Goal: Information Seeking & Learning: Learn about a topic

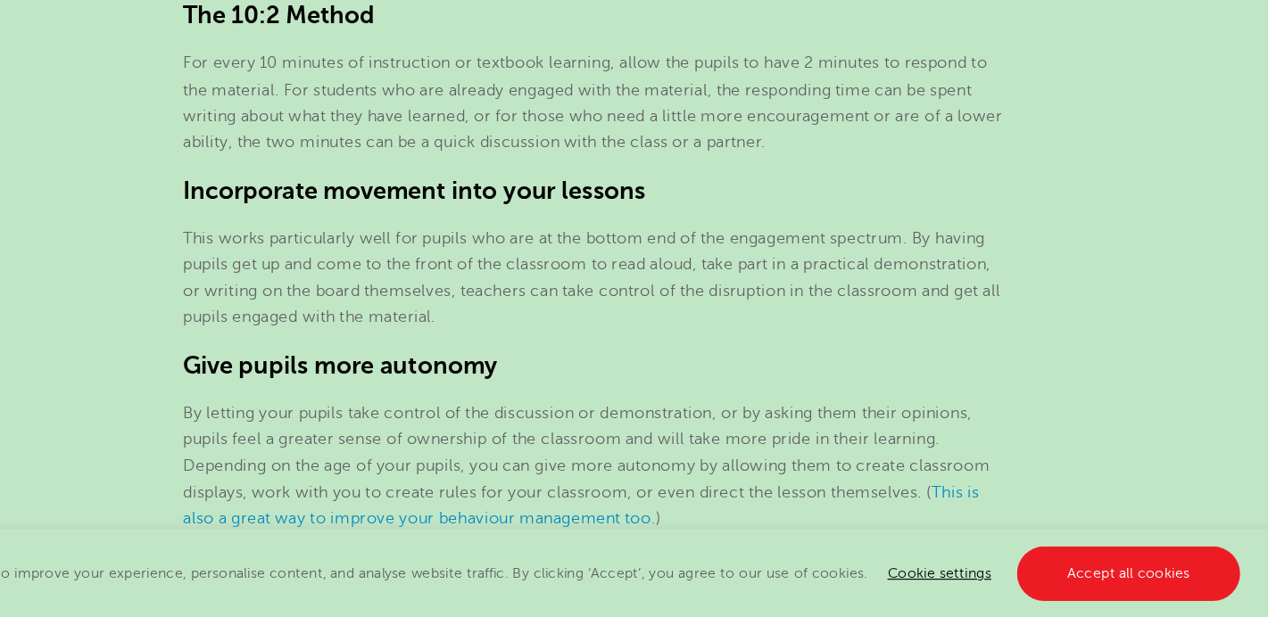
scroll to position [1880, 0]
click at [421, 374] on section "[DATE] Student Engagement in the Classroom: The best methods to maintain & impr…" at bounding box center [634, 130] width 1082 height 3037
click at [450, 299] on span "This works particularly well for pupils who are at the bottom end of the engage…" at bounding box center [632, 316] width 722 height 87
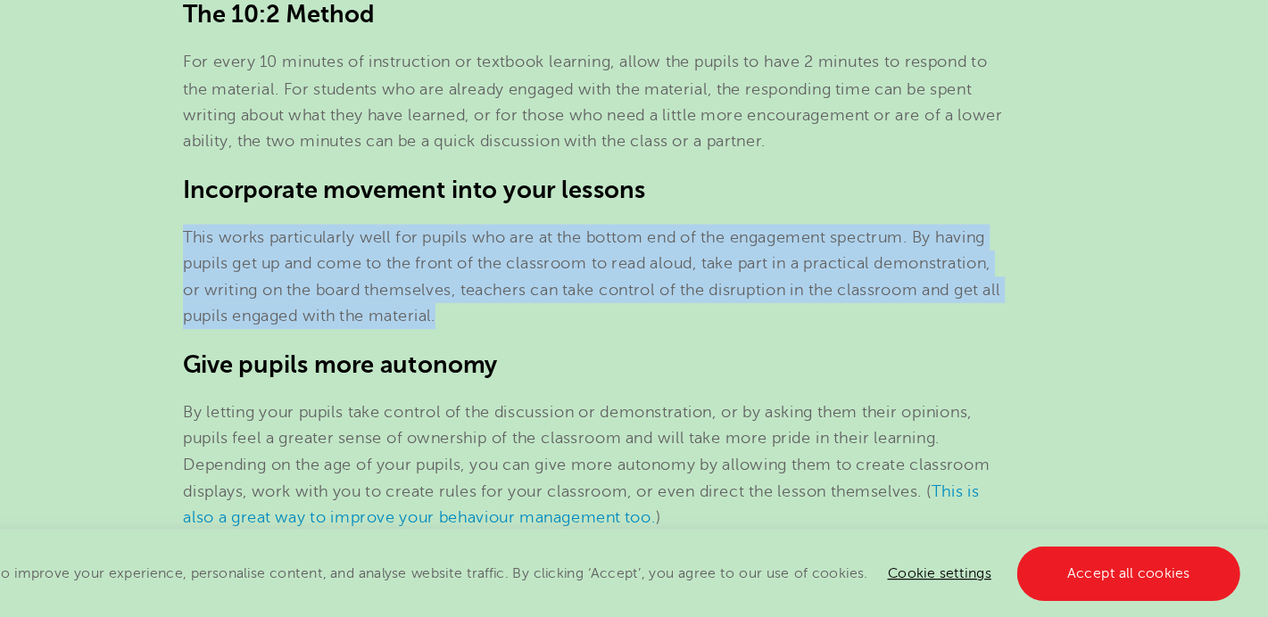
click at [450, 299] on span "This works particularly well for pupils who are at the bottom end of the engage…" at bounding box center [632, 316] width 722 height 87
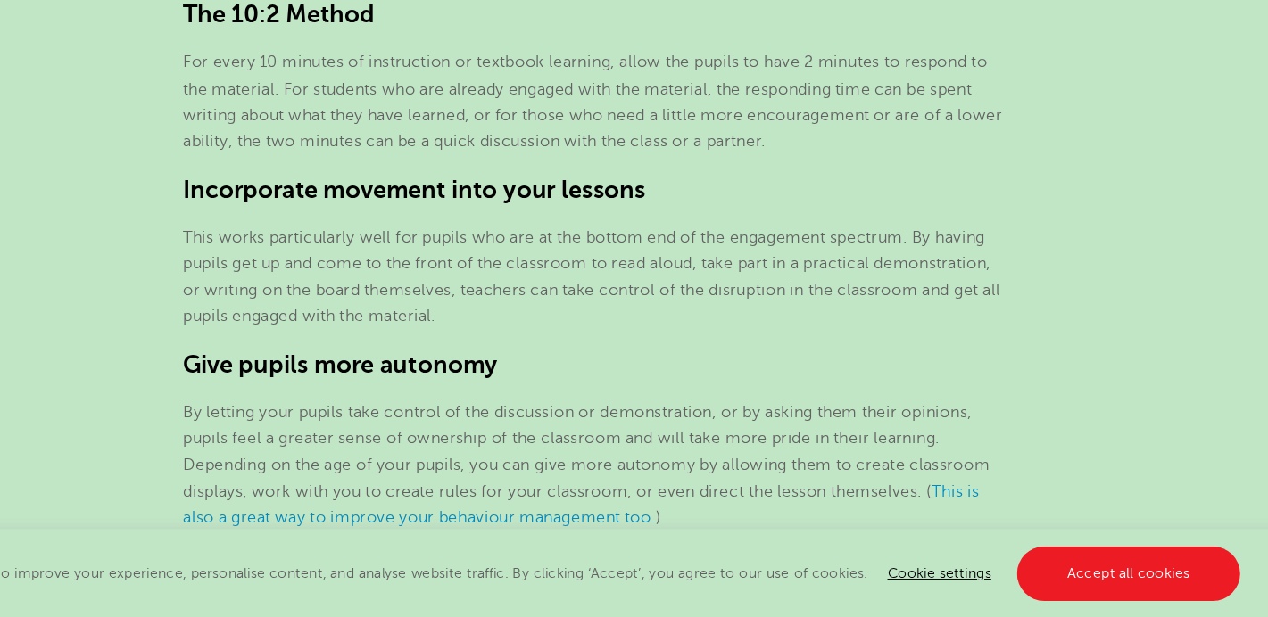
click at [450, 299] on span "This works particularly well for pupils who are at the bottom end of the engage…" at bounding box center [632, 316] width 722 height 87
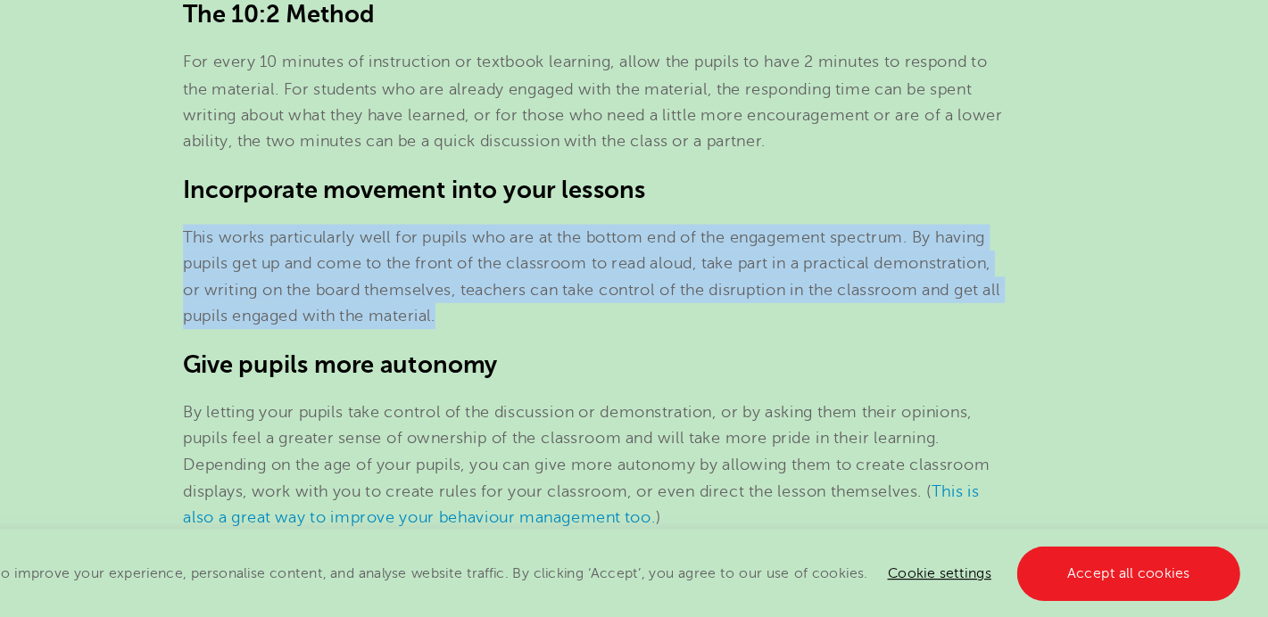
click at [450, 299] on span "This works particularly well for pupils who are at the bottom end of the engage…" at bounding box center [632, 316] width 722 height 87
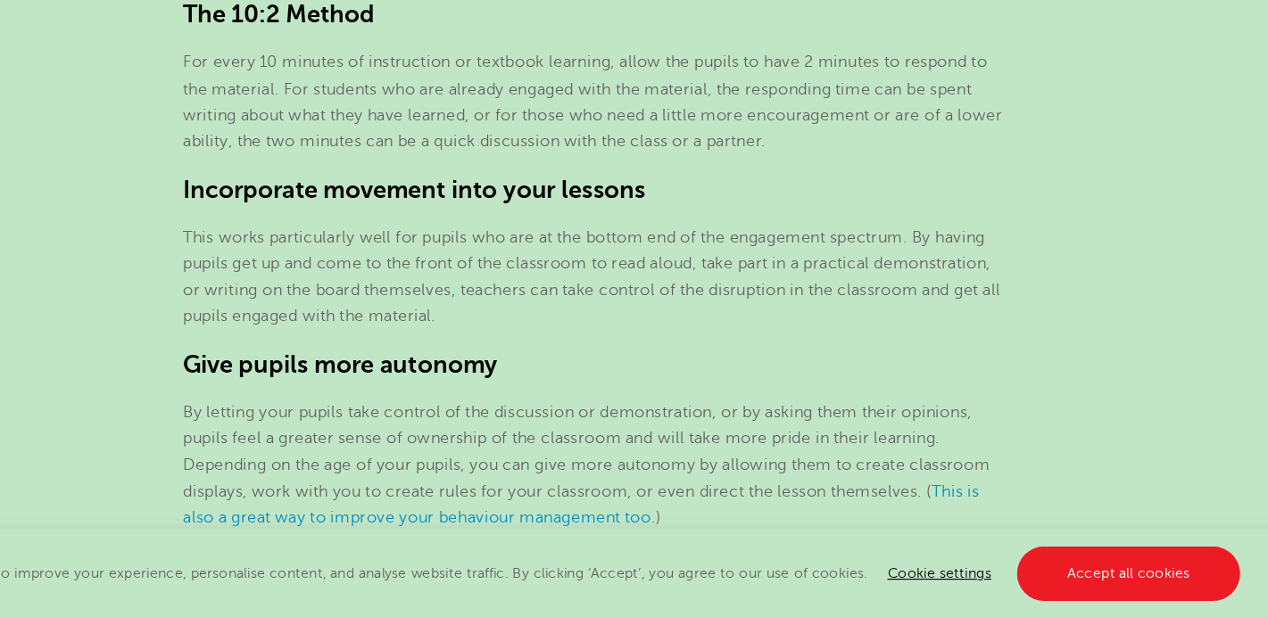
click at [450, 299] on span "This works particularly well for pupils who are at the bottom end of the engage…" at bounding box center [632, 316] width 722 height 87
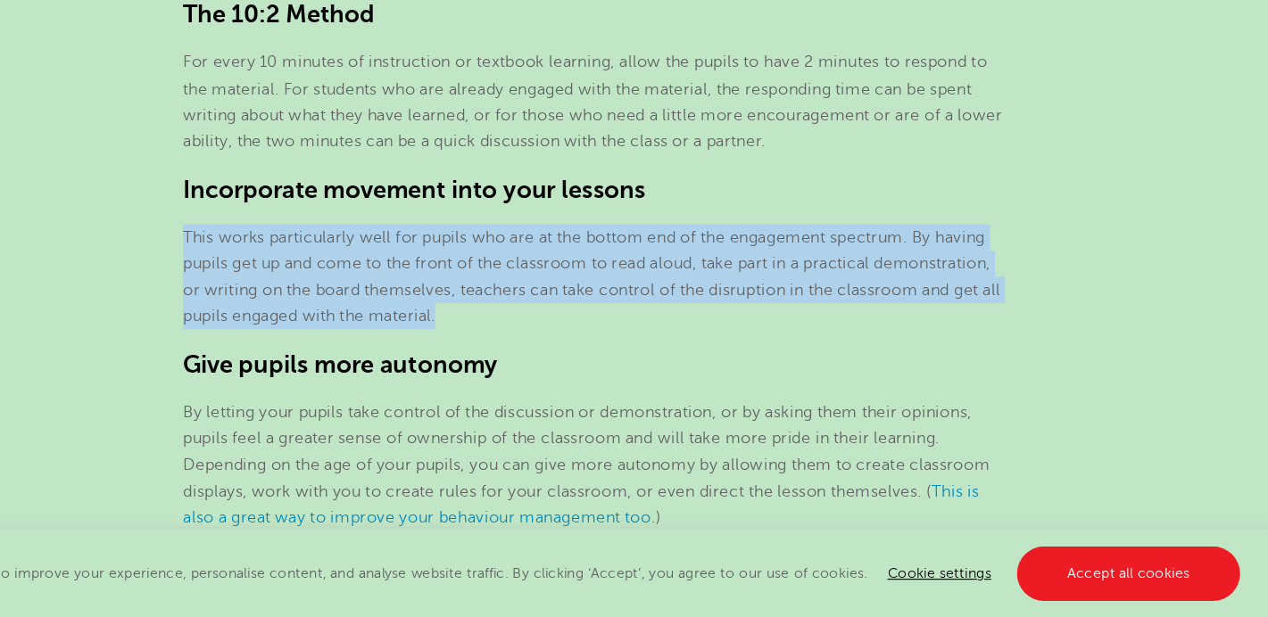
click at [450, 299] on span "This works particularly well for pupils who are at the bottom end of the engage…" at bounding box center [632, 316] width 722 height 87
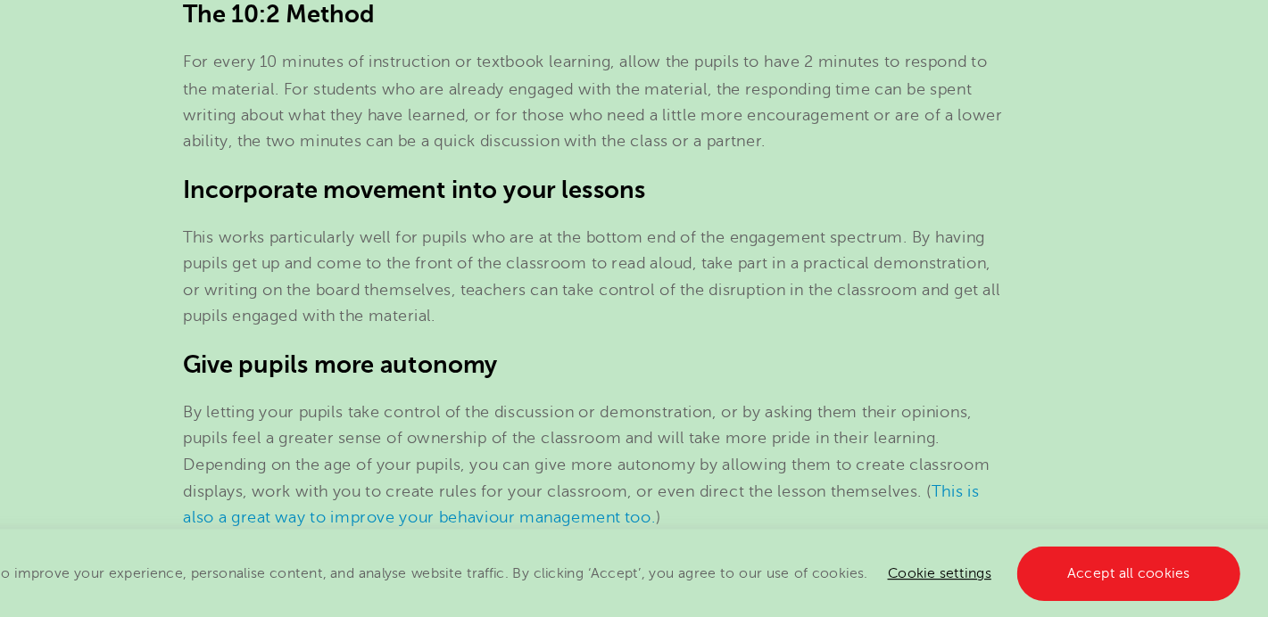
click at [450, 299] on span "This works particularly well for pupils who are at the bottom end of the engage…" at bounding box center [632, 316] width 722 height 87
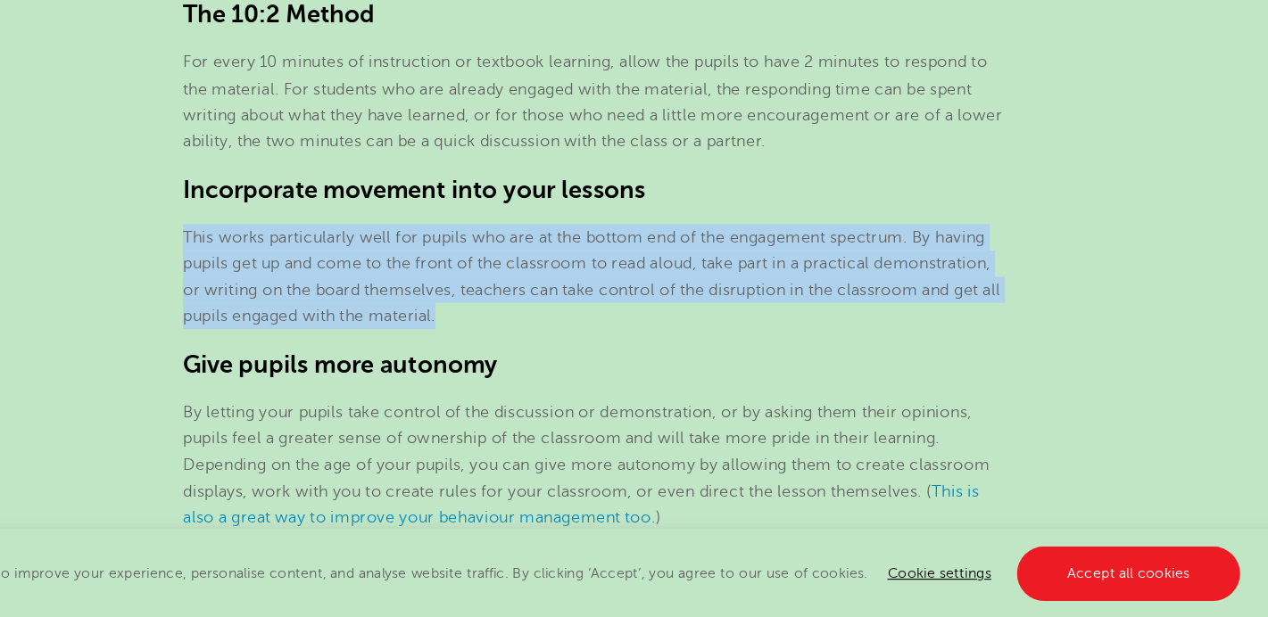
click at [450, 299] on span "This works particularly well for pupils who are at the bottom end of the engage…" at bounding box center [632, 316] width 722 height 87
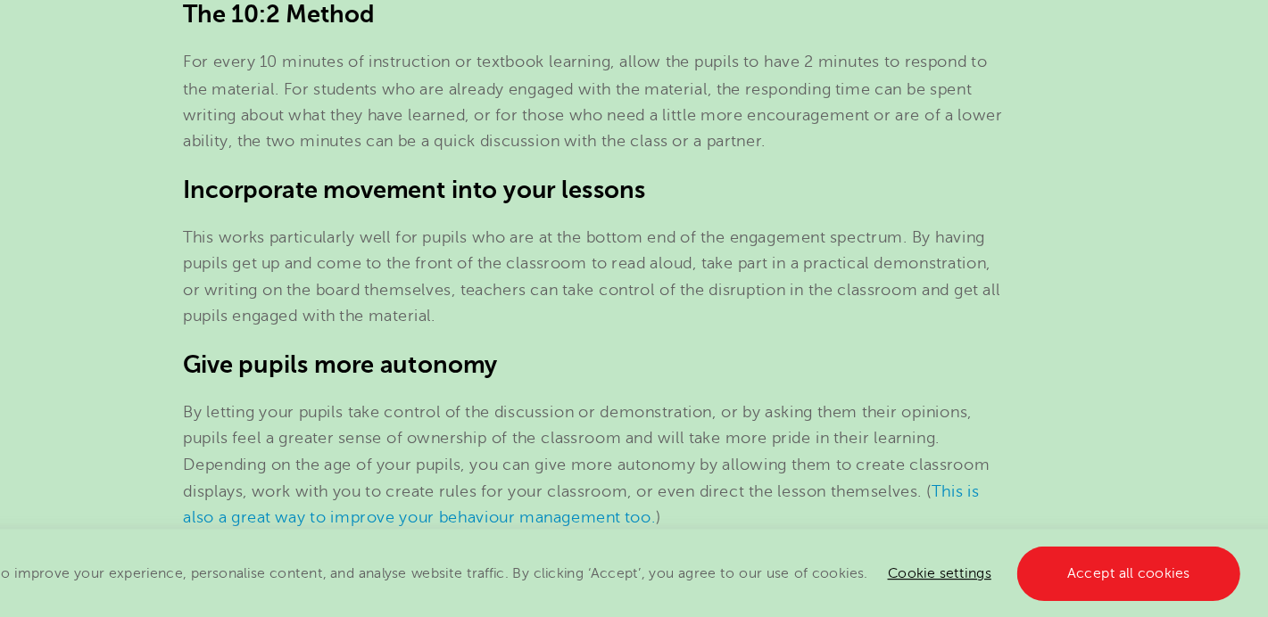
click at [450, 299] on span "This works particularly well for pupils who are at the bottom end of the engage…" at bounding box center [632, 316] width 722 height 87
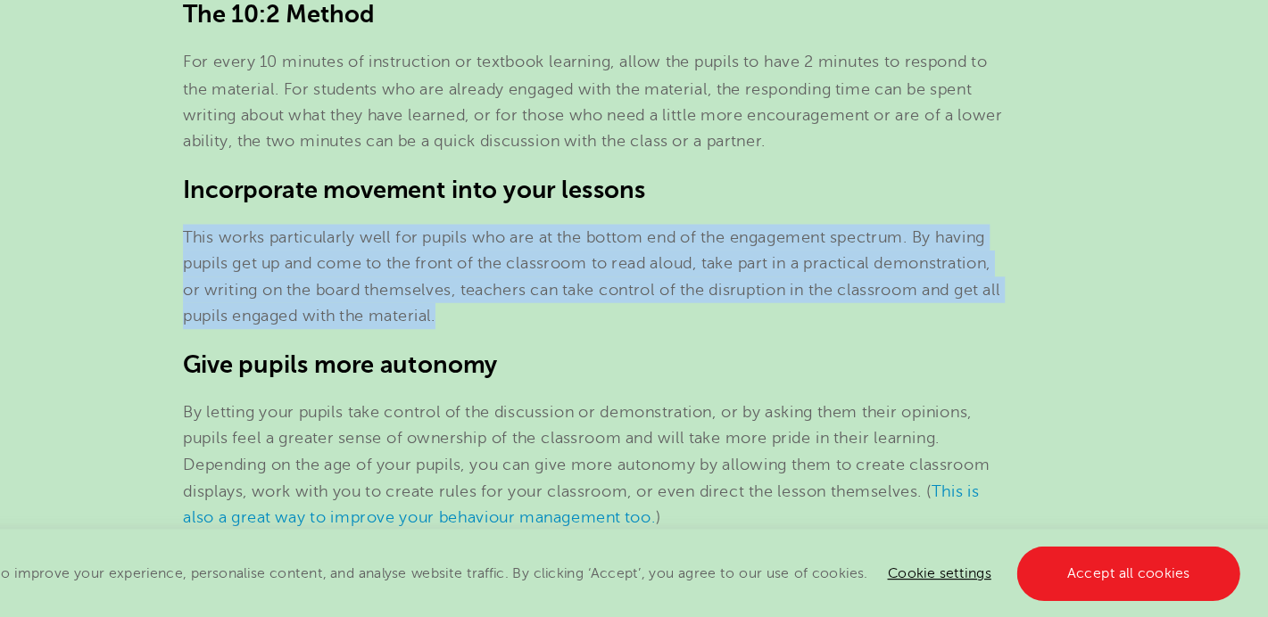
click at [450, 299] on span "This works particularly well for pupils who are at the bottom end of the engage…" at bounding box center [632, 316] width 722 height 87
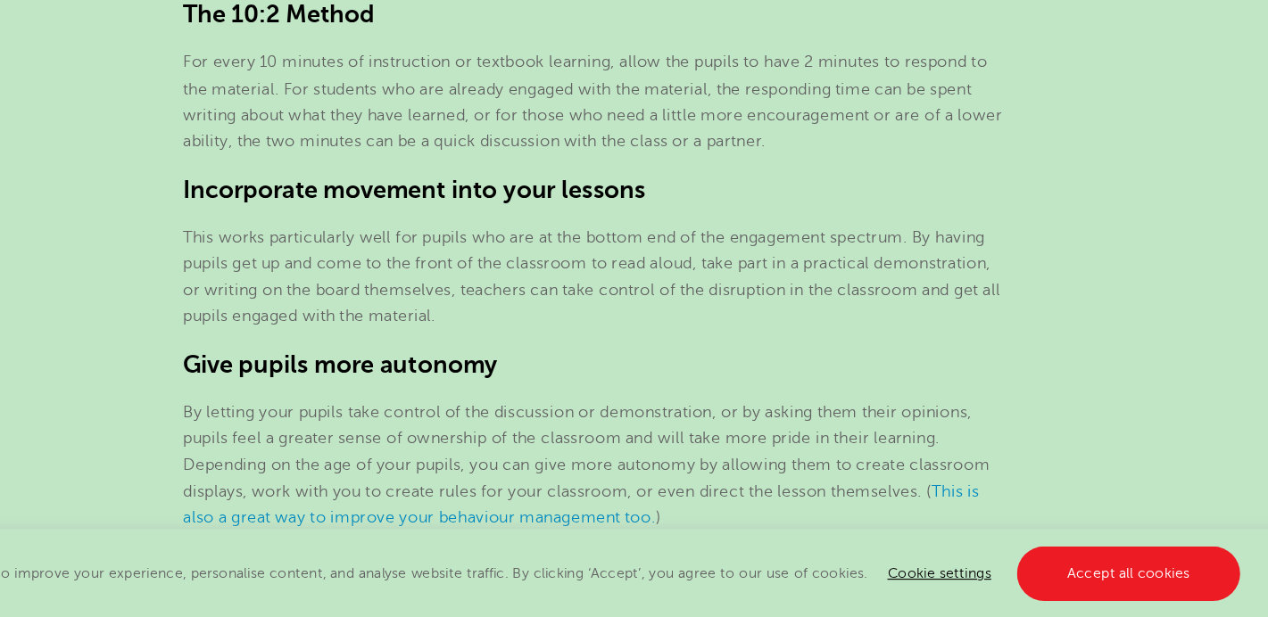
click at [450, 299] on span "This works particularly well for pupils who are at the bottom end of the engage…" at bounding box center [632, 316] width 722 height 87
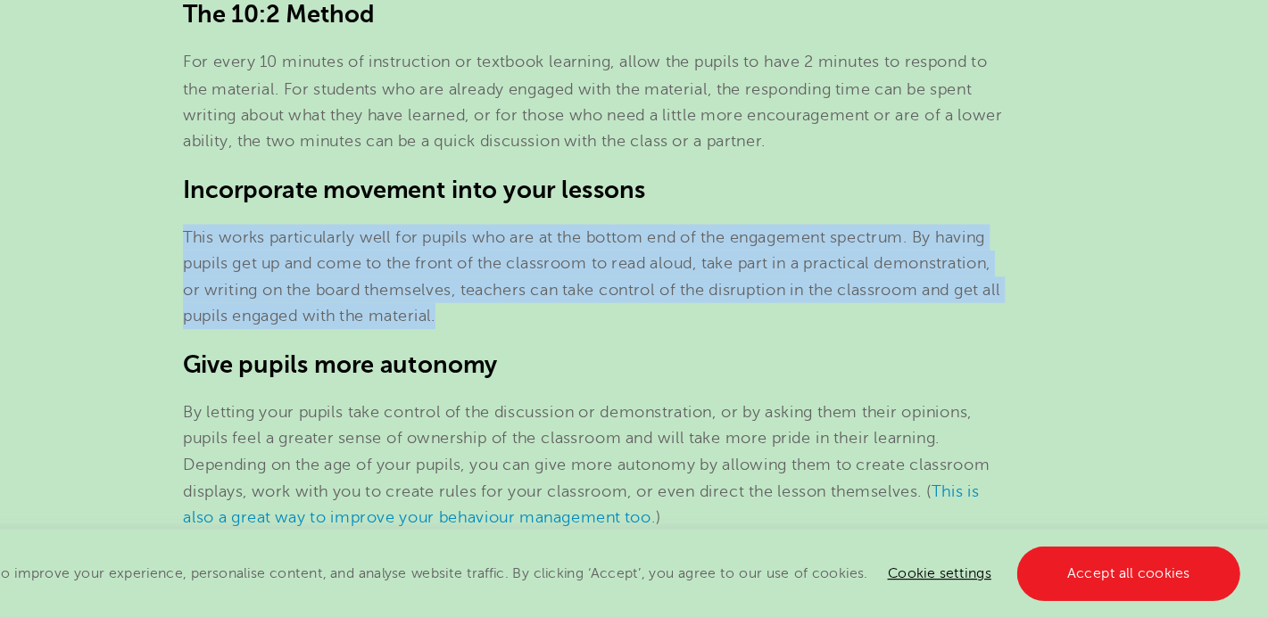
click at [450, 299] on span "This works particularly well for pupils who are at the bottom end of the engage…" at bounding box center [632, 316] width 722 height 87
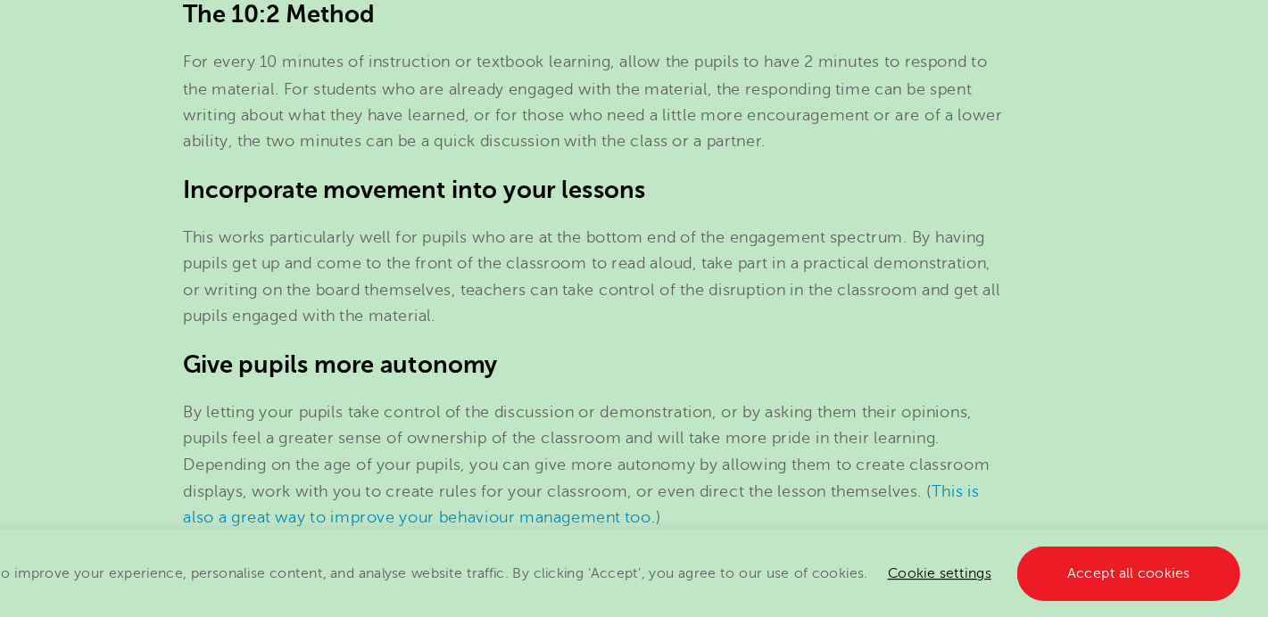
click at [450, 299] on span "This works particularly well for pupils who are at the bottom end of the engage…" at bounding box center [632, 316] width 722 height 87
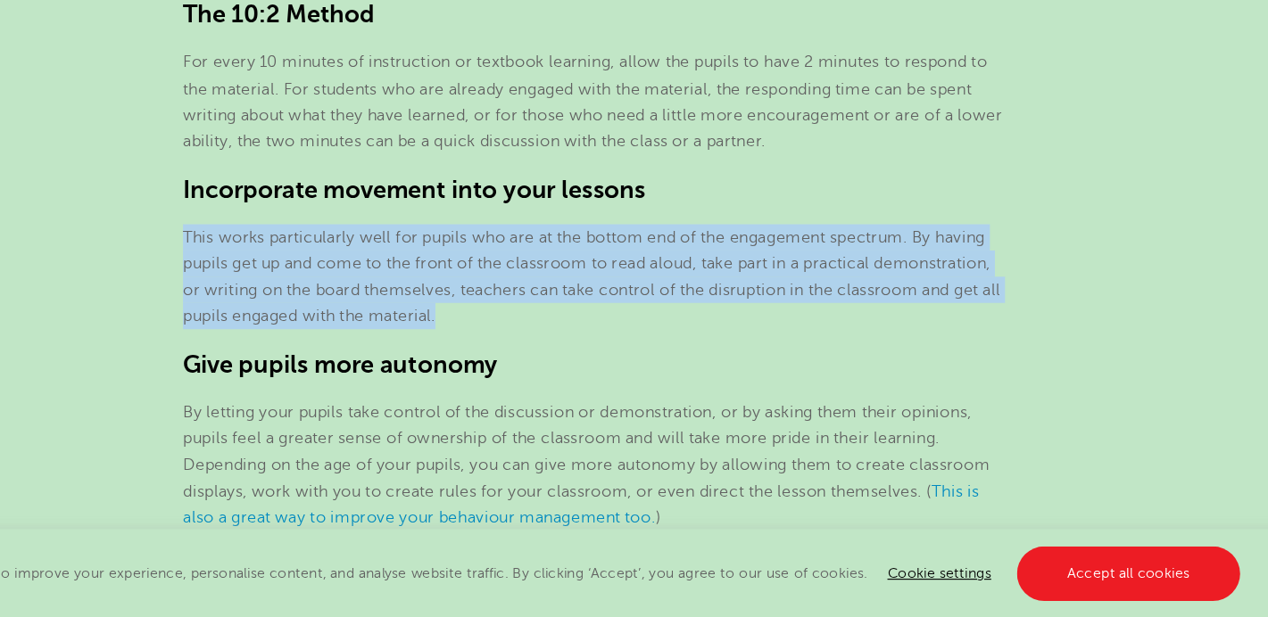
click at [450, 299] on span "This works particularly well for pupils who are at the bottom end of the engage…" at bounding box center [632, 316] width 722 height 87
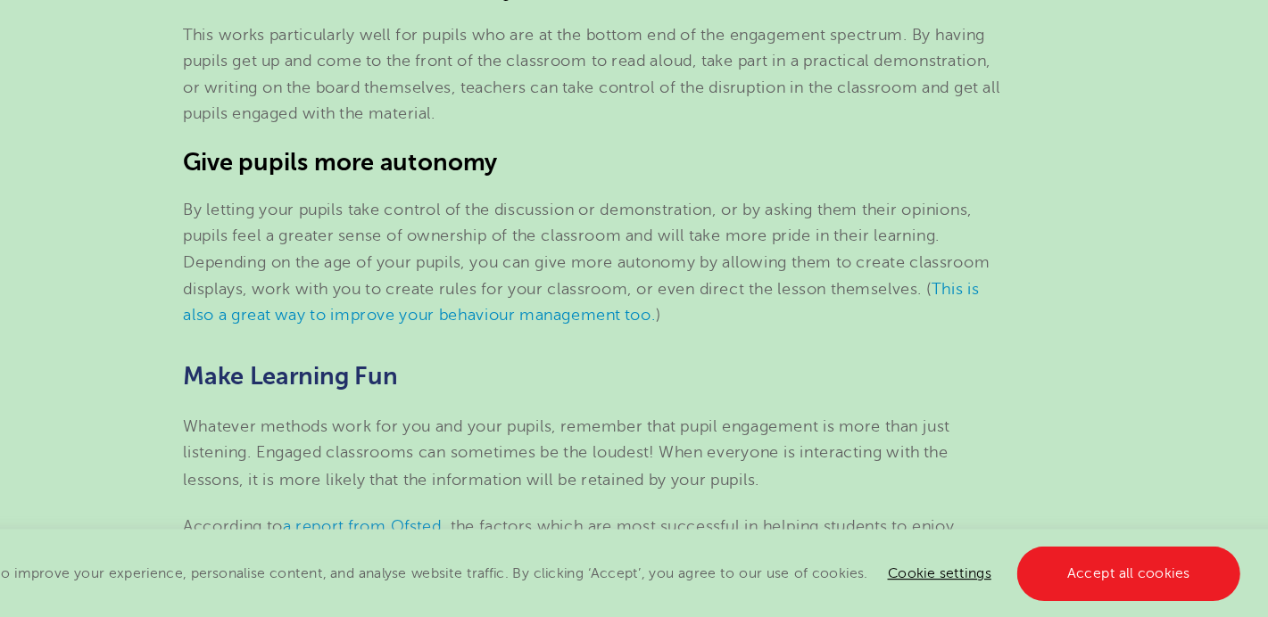
scroll to position [2062, 0]
click at [442, 257] on span "By letting your pupils take control of the discussion or demonstration, or by a…" at bounding box center [627, 289] width 713 height 87
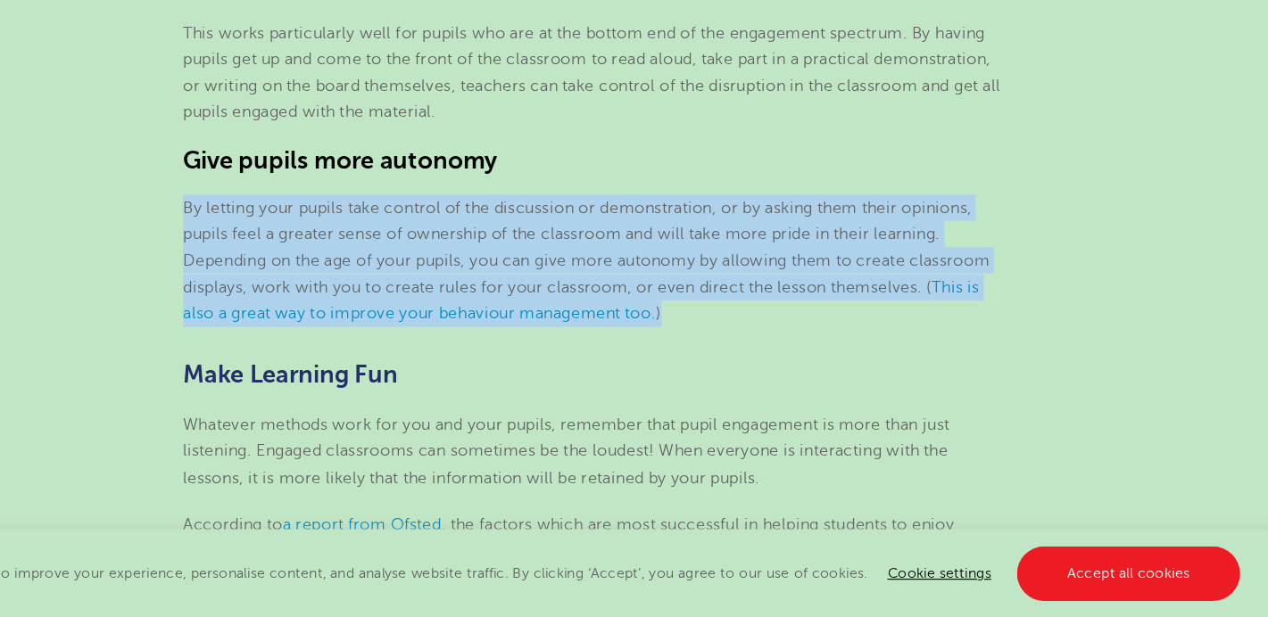
click at [433, 286] on p "By letting your pupils take control of the discussion or demonstration, or by a…" at bounding box center [633, 301] width 725 height 117
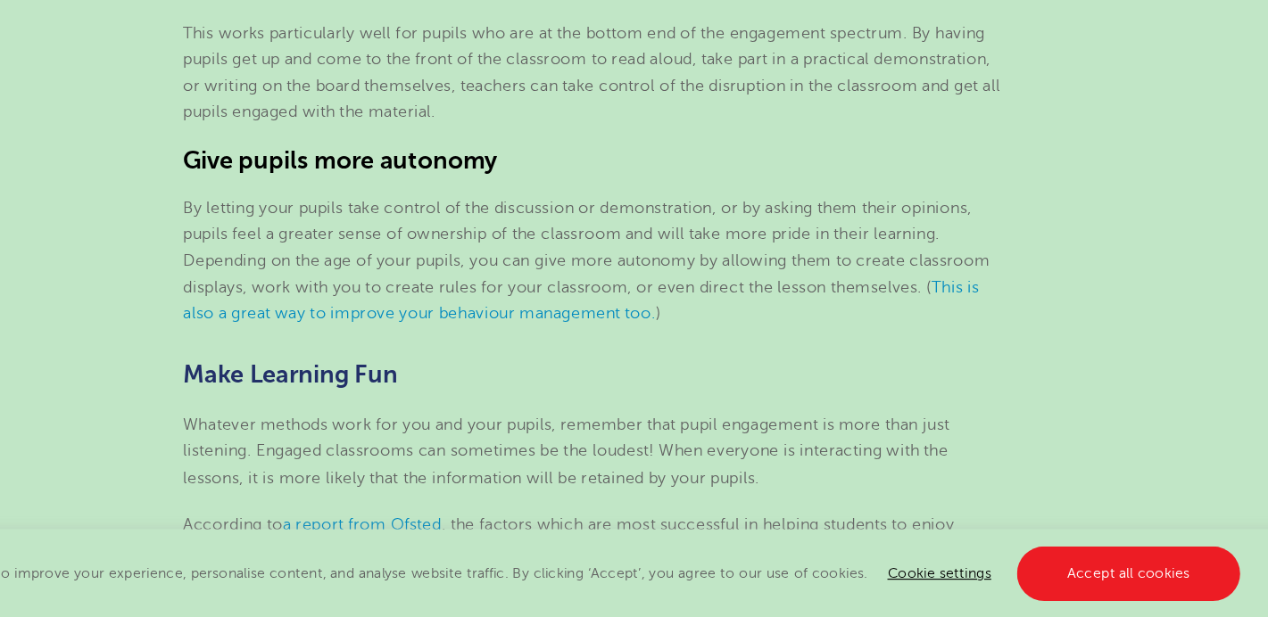
click at [434, 276] on span "By letting your pupils take control of the discussion or demonstration, or by a…" at bounding box center [627, 289] width 713 height 87
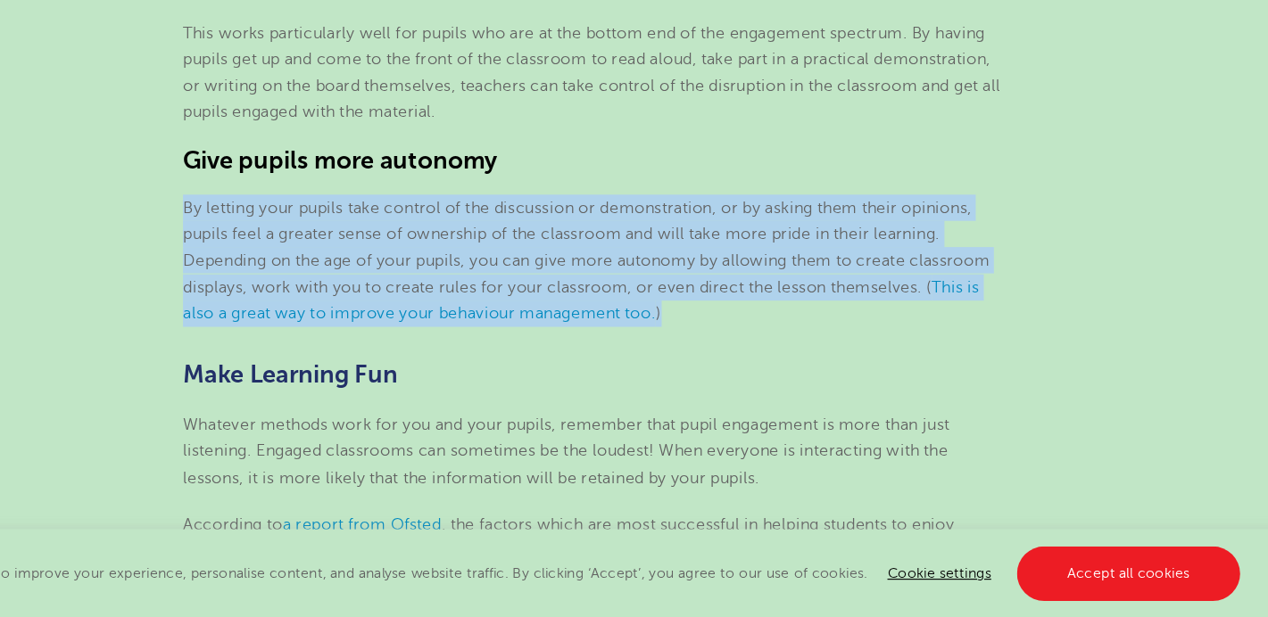
click at [434, 276] on span "By letting your pupils take control of the discussion or demonstration, or by a…" at bounding box center [627, 289] width 713 height 87
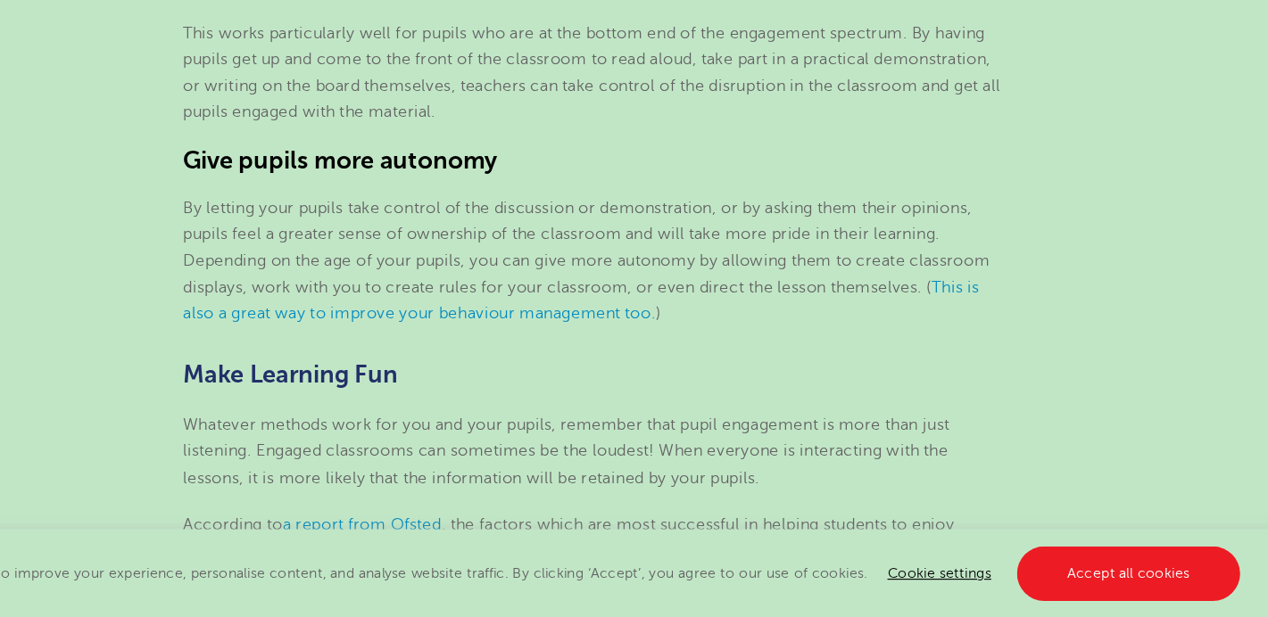
click at [434, 276] on span "By letting your pupils take control of the discussion or demonstration, or by a…" at bounding box center [627, 289] width 713 height 87
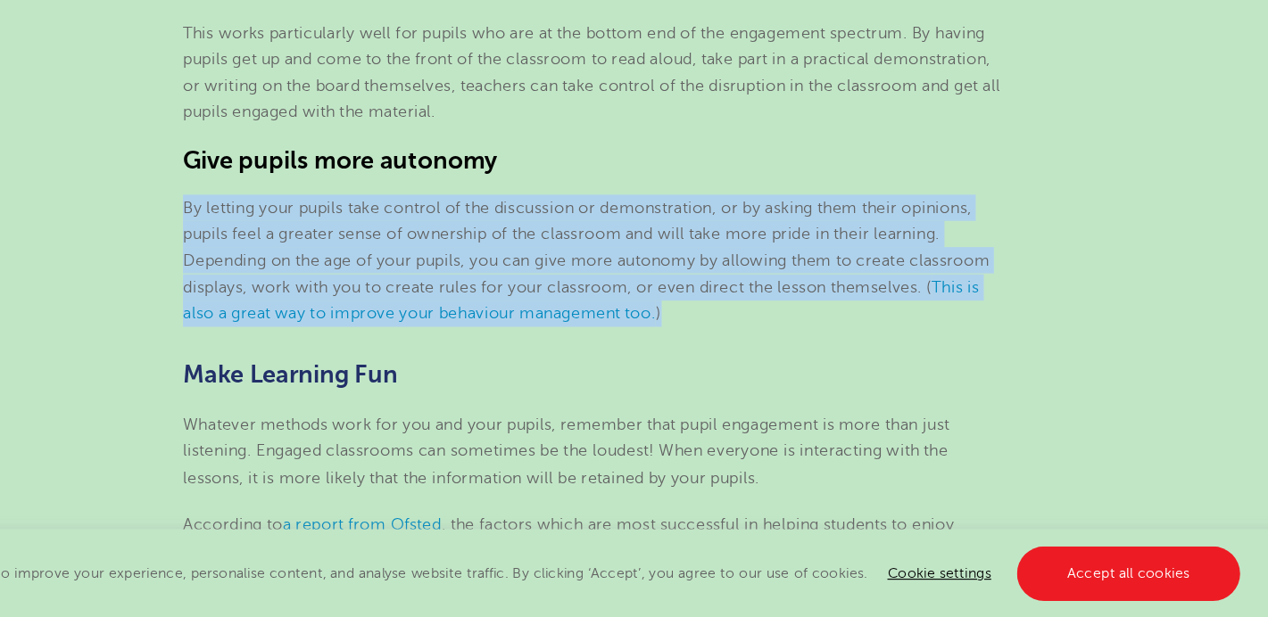
click at [434, 276] on span "By letting your pupils take control of the discussion or demonstration, or by a…" at bounding box center [627, 289] width 713 height 87
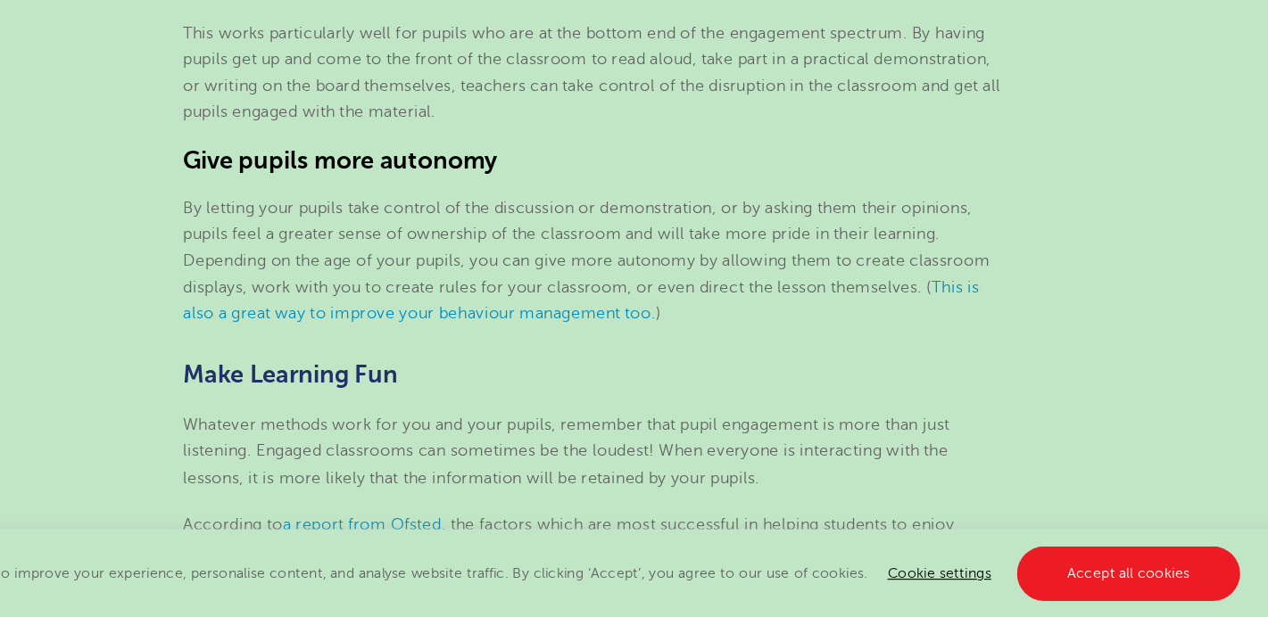
click at [434, 276] on span "By letting your pupils take control of the discussion or demonstration, or by a…" at bounding box center [627, 289] width 713 height 87
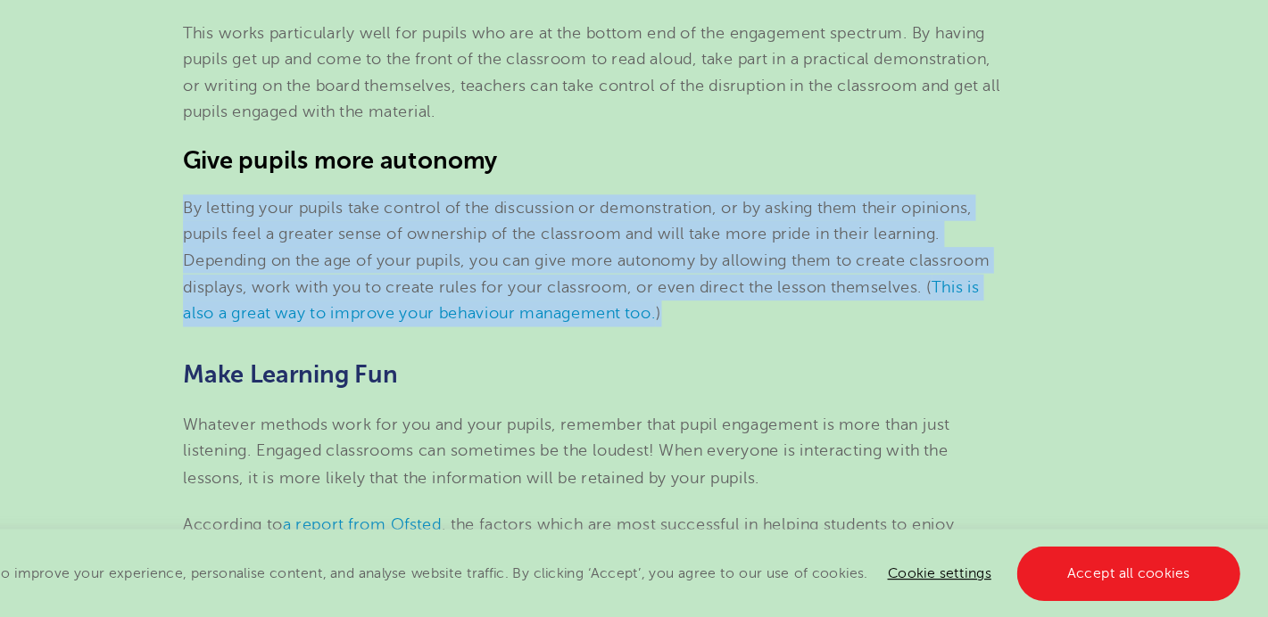
click at [434, 276] on span "By letting your pupils take control of the discussion or demonstration, or by a…" at bounding box center [627, 289] width 713 height 87
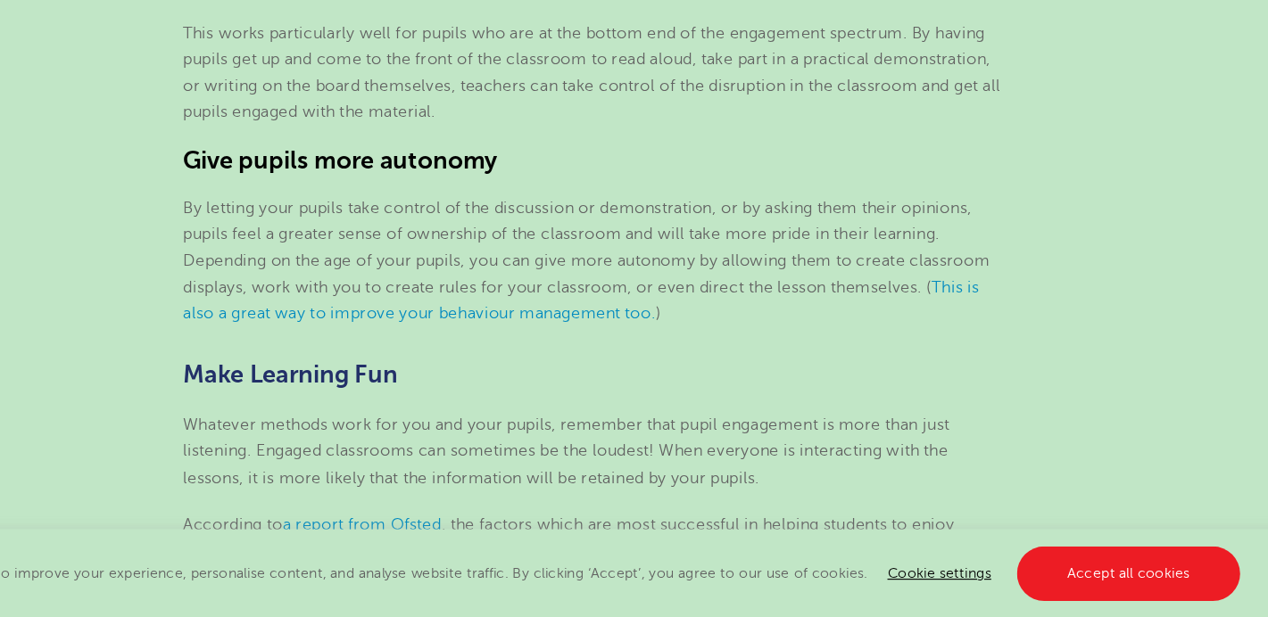
click at [434, 276] on span "By letting your pupils take control of the discussion or demonstration, or by a…" at bounding box center [627, 289] width 713 height 87
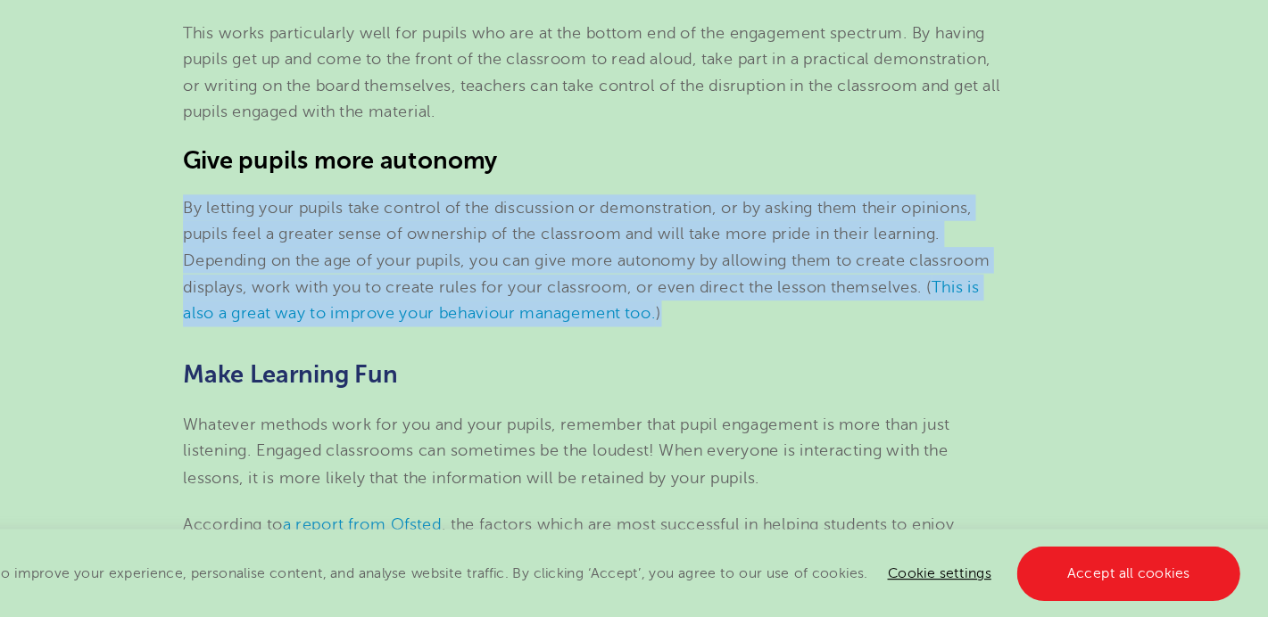
click at [434, 276] on span "By letting your pupils take control of the discussion or demonstration, or by a…" at bounding box center [627, 289] width 713 height 87
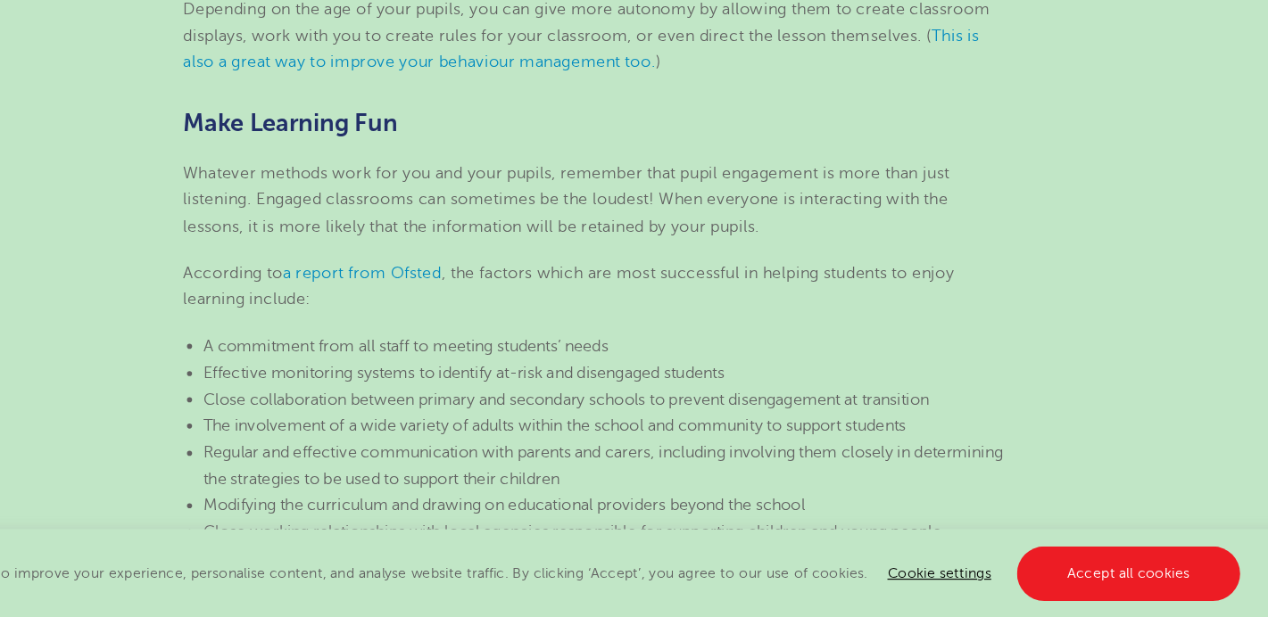
scroll to position [2287, 0]
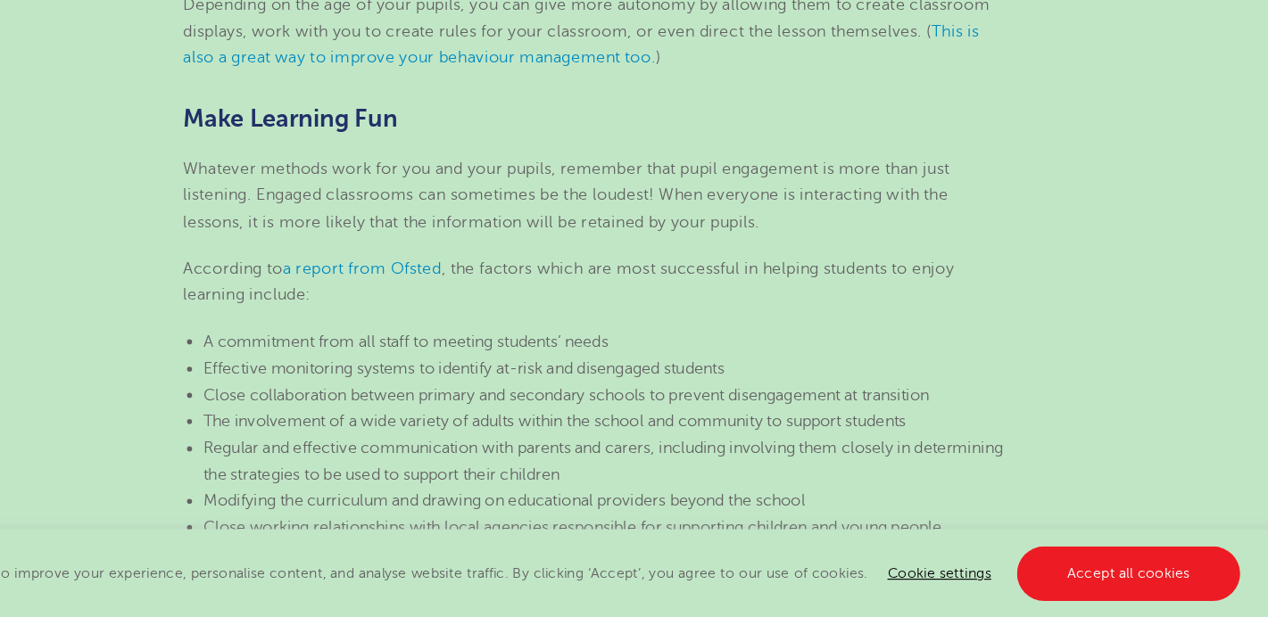
click at [431, 216] on span "Whatever methods work for you and your pupils, remember that pupil engagement i…" at bounding box center [609, 243] width 677 height 63
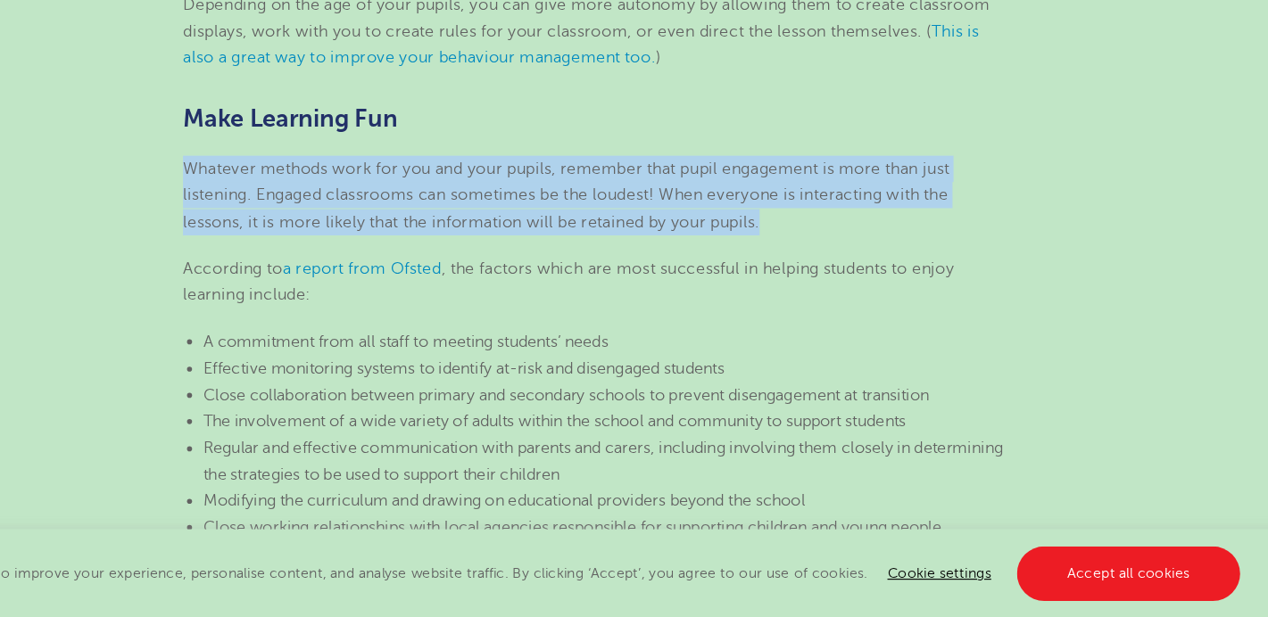
click at [419, 238] on span "Whatever methods work for you and your pupils, remember that pupil engagement i…" at bounding box center [609, 243] width 677 height 63
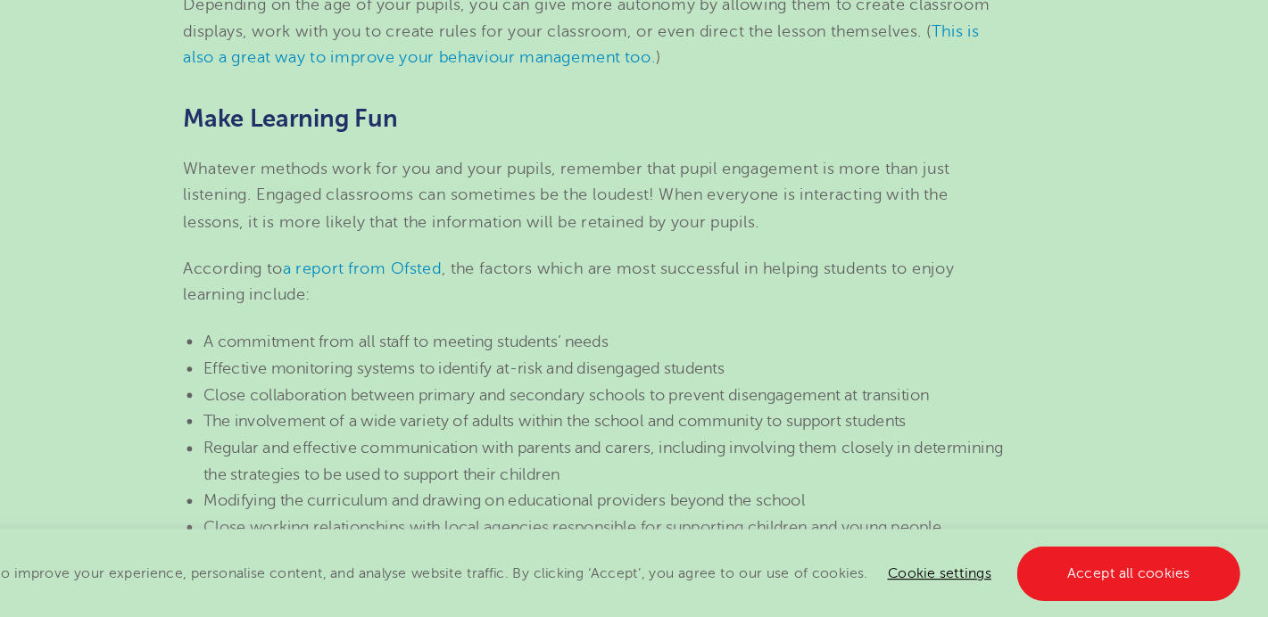
click at [419, 238] on span "Whatever methods work for you and your pupils, remember that pupil engagement i…" at bounding box center [609, 243] width 677 height 63
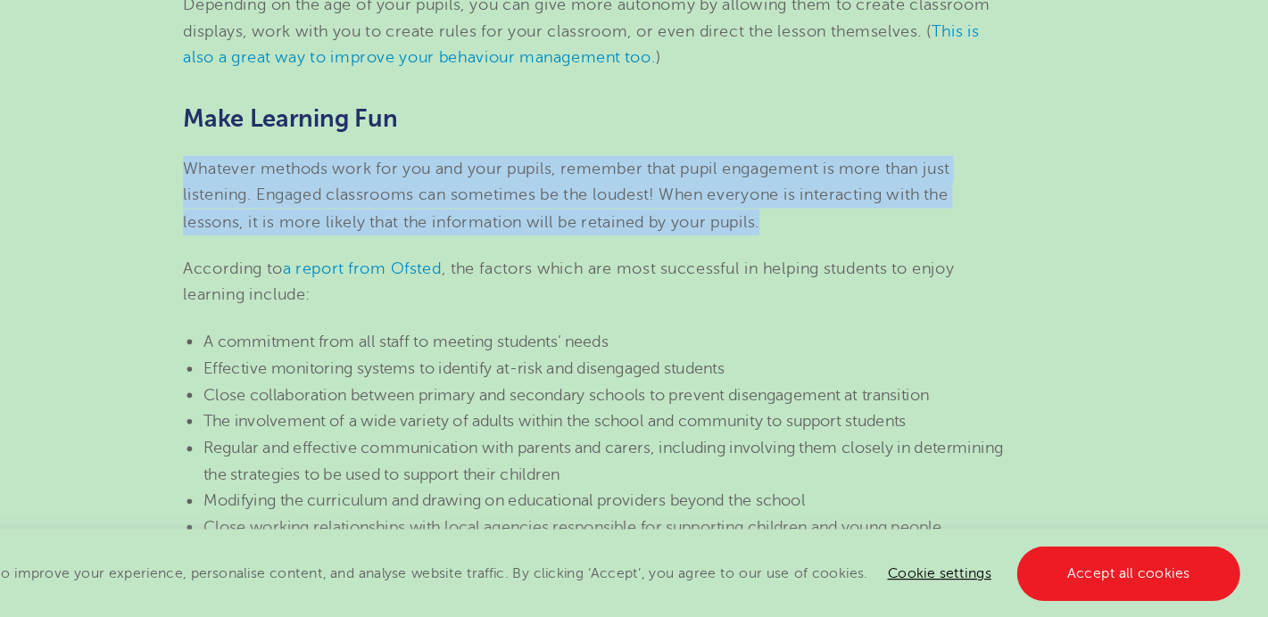
click at [419, 238] on span "Whatever methods work for you and your pupils, remember that pupil engagement i…" at bounding box center [609, 243] width 677 height 63
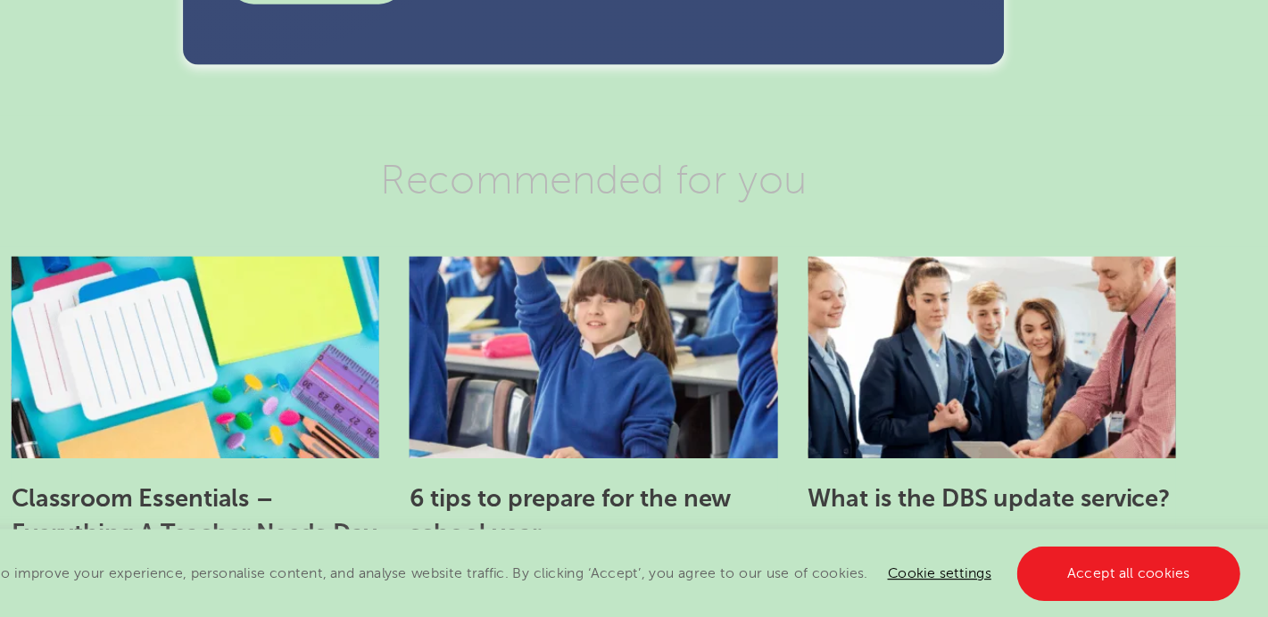
scroll to position [3379, 0]
